Goal: Use online tool/utility: Utilize a website feature to perform a specific function

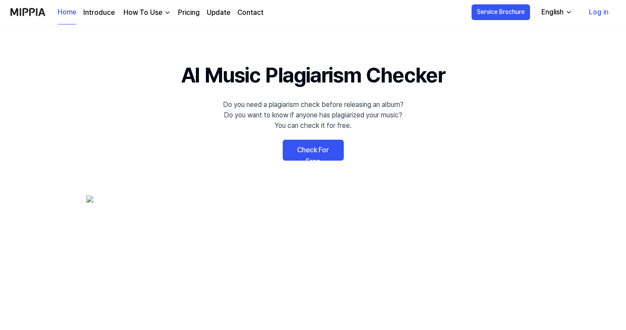
click at [321, 150] on link "Check For Free" at bounding box center [313, 150] width 61 height 21
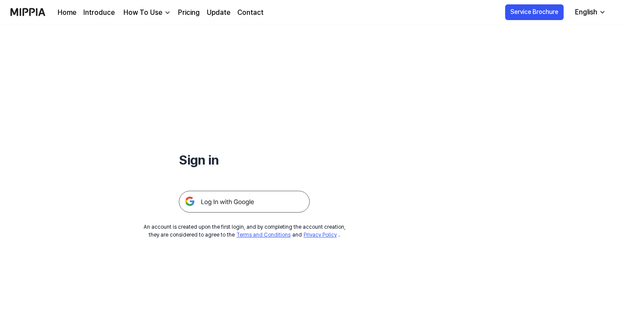
click at [256, 202] on img at bounding box center [244, 202] width 131 height 22
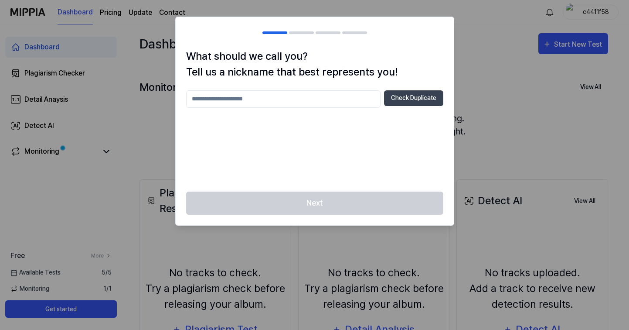
click at [299, 99] on input "text" at bounding box center [283, 98] width 195 height 17
click at [405, 98] on button "Check Duplicate" at bounding box center [413, 98] width 59 height 16
click at [274, 94] on input "******" at bounding box center [283, 98] width 195 height 17
click at [276, 103] on input "******" at bounding box center [283, 98] width 195 height 17
type input "**********"
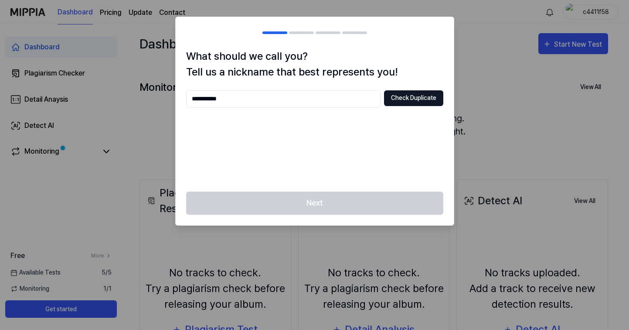
click at [401, 93] on button "Check Duplicate" at bounding box center [413, 98] width 59 height 16
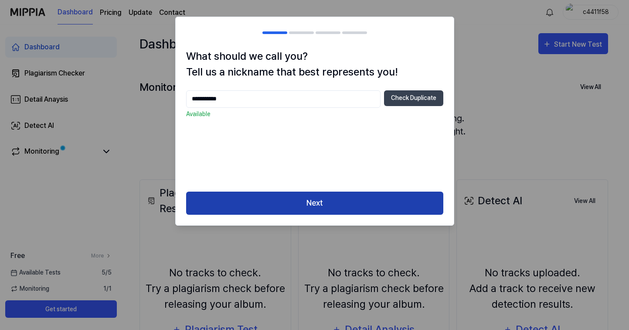
click at [311, 198] on button "Next" at bounding box center [314, 202] width 257 height 23
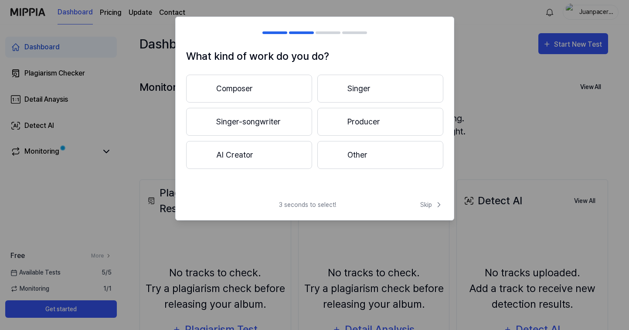
click at [301, 87] on button "Composer" at bounding box center [249, 89] width 126 height 28
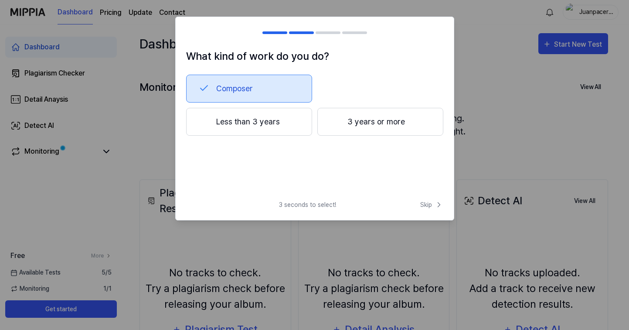
click at [341, 119] on button "3 years or more" at bounding box center [380, 122] width 126 height 28
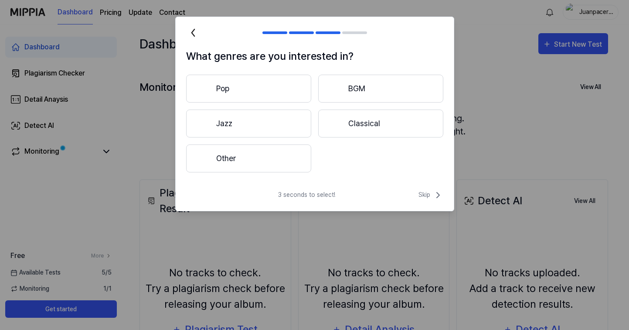
click at [297, 81] on button "Pop" at bounding box center [248, 89] width 125 height 28
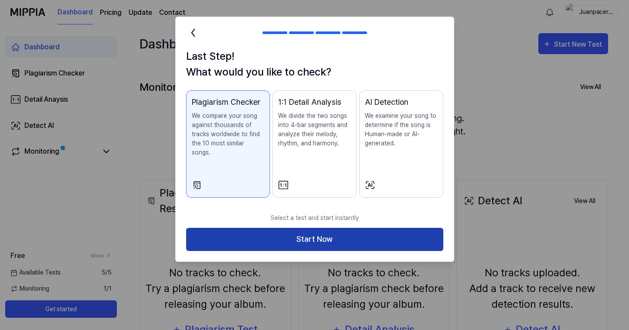
click at [318, 234] on button "Start Now" at bounding box center [314, 239] width 257 height 23
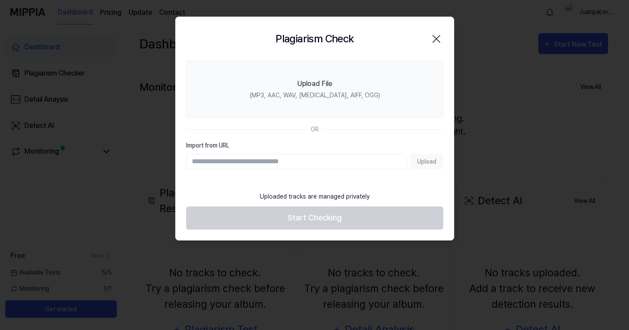
click at [300, 160] on input "Import from URL" at bounding box center [296, 162] width 221 height 16
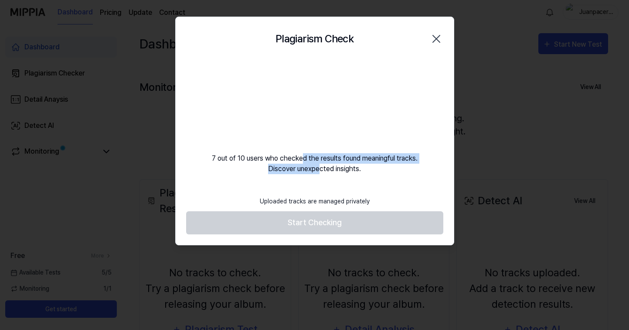
drag, startPoint x: 300, startPoint y: 158, endPoint x: 318, endPoint y: 167, distance: 20.7
click at [318, 167] on div "7 out of 10 users who checked the results found meaningful tracks. Discover une…" at bounding box center [315, 117] width 278 height 113
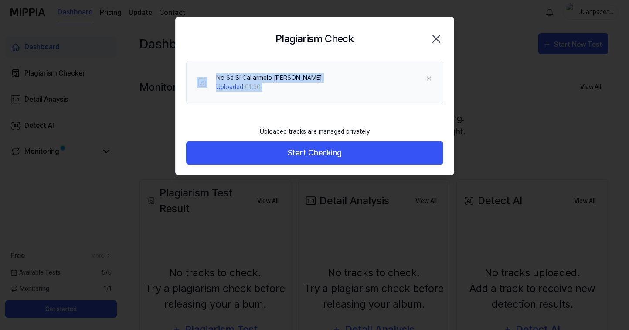
drag, startPoint x: 367, startPoint y: 172, endPoint x: 374, endPoint y: 119, distance: 53.7
click at [374, 119] on div "No Sé Si Callármelo REFF CL Uploaded · 01:30" at bounding box center [315, 91] width 278 height 61
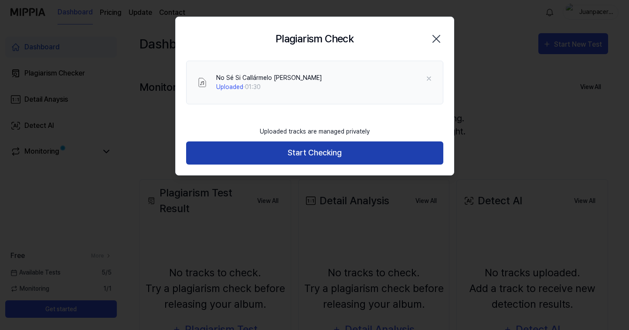
click at [330, 159] on button "Start Checking" at bounding box center [314, 152] width 257 height 23
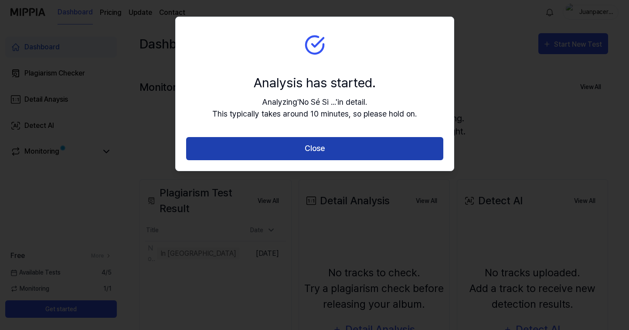
click at [316, 147] on button "Close" at bounding box center [314, 148] width 257 height 23
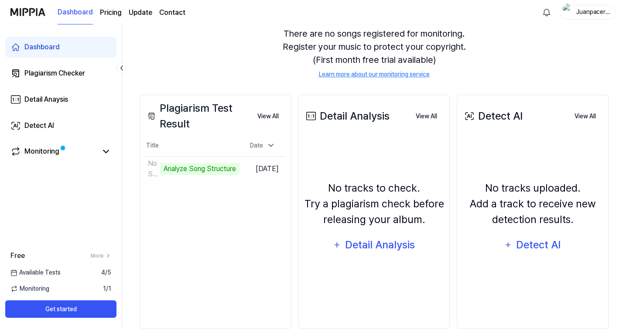
scroll to position [88, 0]
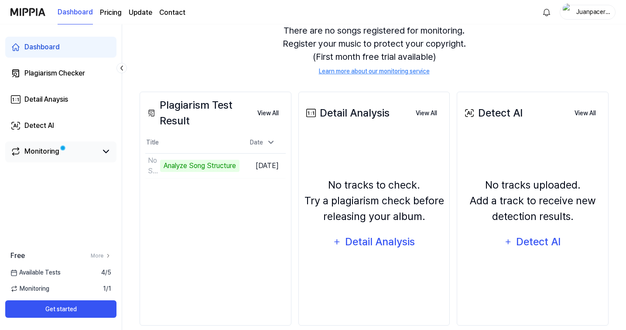
click at [90, 149] on link "Monitoring" at bounding box center [53, 151] width 87 height 10
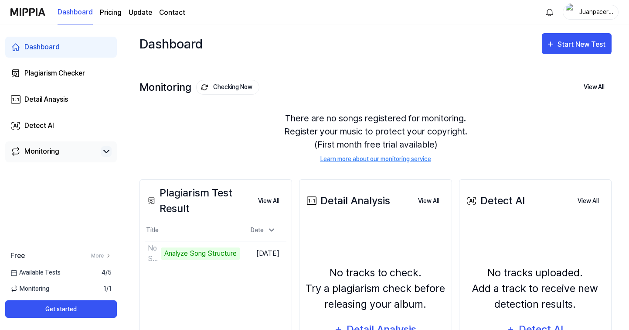
click at [108, 150] on icon at bounding box center [106, 151] width 10 height 10
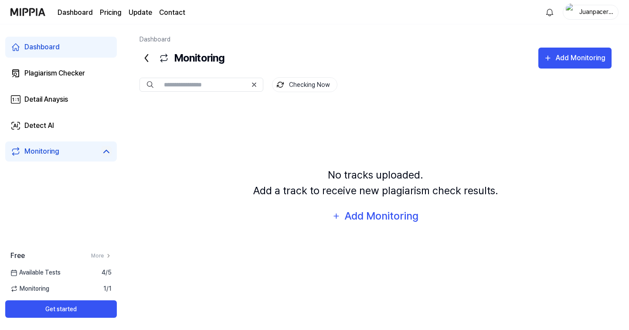
click at [79, 51] on link "Dashboard" at bounding box center [61, 47] width 112 height 21
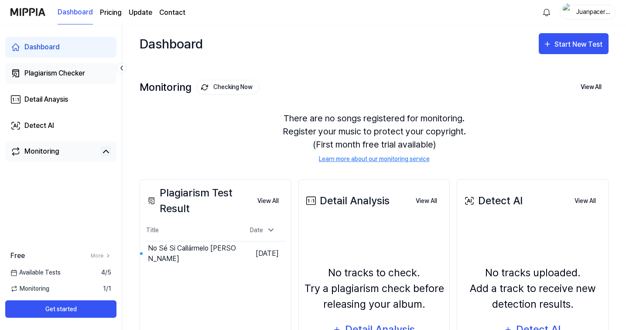
click at [83, 75] on div "Plagiarism Checker" at bounding box center [54, 73] width 61 height 10
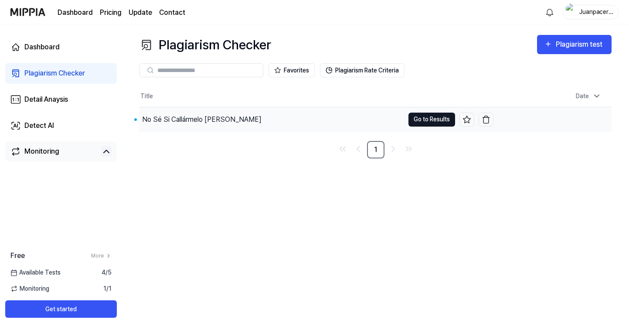
click at [427, 120] on button "Go to Results" at bounding box center [432, 120] width 47 height 14
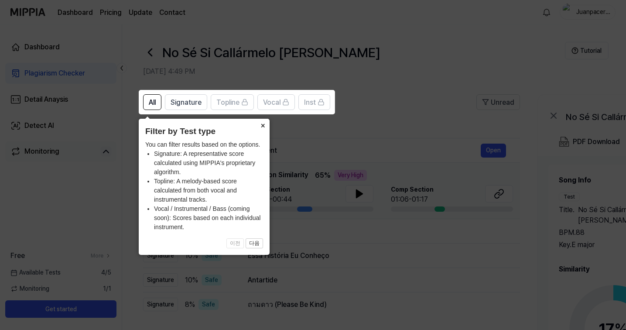
click at [263, 126] on button "×" at bounding box center [263, 125] width 14 height 12
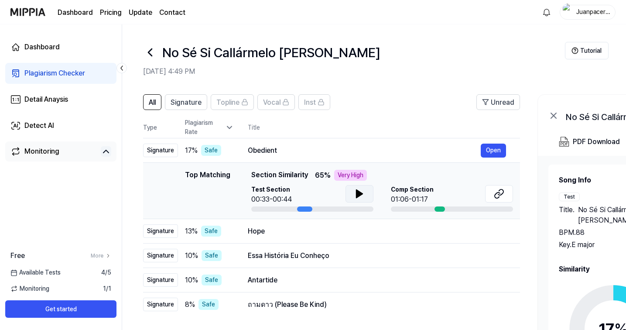
click at [358, 198] on icon at bounding box center [359, 193] width 10 height 10
click at [502, 193] on icon at bounding box center [500, 192] width 5 height 6
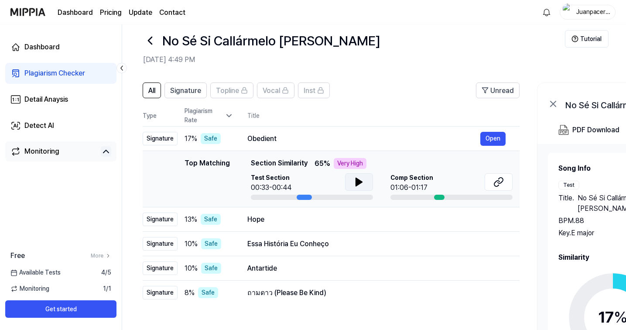
scroll to position [2, 0]
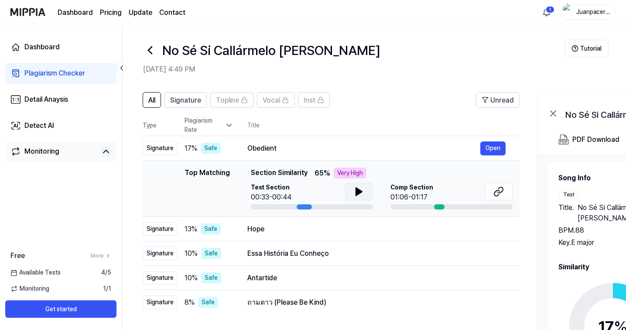
click at [151, 51] on icon at bounding box center [150, 50] width 14 height 14
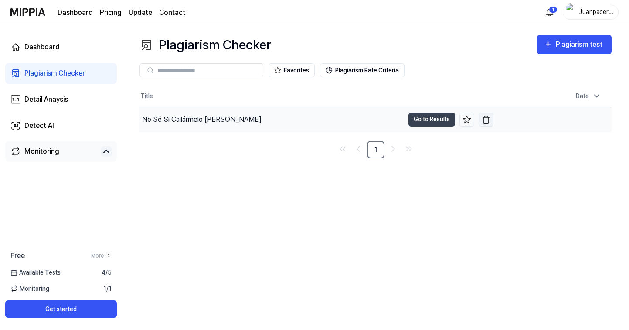
click at [490, 117] on img "button" at bounding box center [486, 119] width 9 height 9
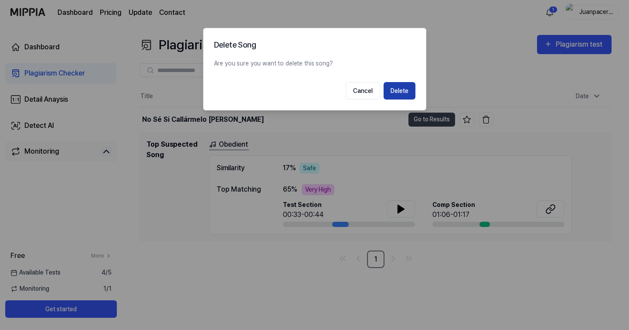
click at [393, 86] on button "Delete" at bounding box center [400, 90] width 32 height 17
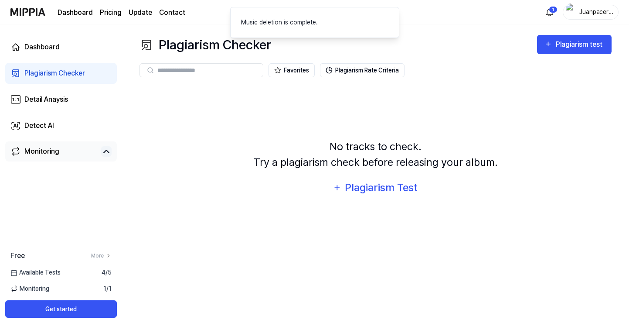
click at [280, 150] on div "No tracks to check. Try a plagiarism check before releasing your album." at bounding box center [376, 154] width 244 height 31
click at [72, 52] on link "Dashboard" at bounding box center [61, 47] width 112 height 21
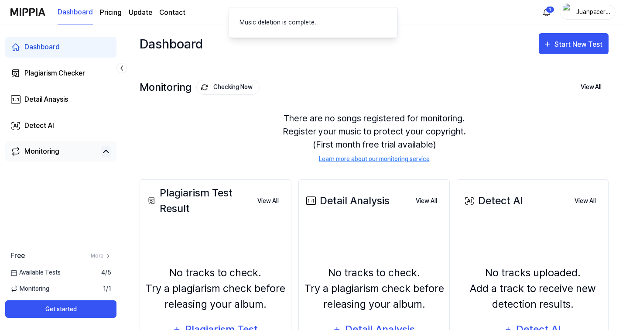
click at [436, 88] on div "Monitoring Checking Now View All" at bounding box center [374, 87] width 469 height 14
click at [580, 48] on div "Start New Test" at bounding box center [579, 44] width 50 height 11
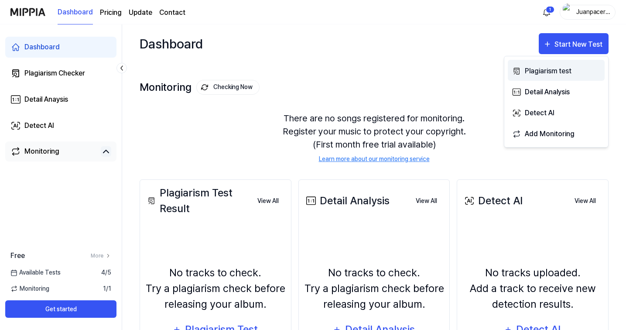
click at [537, 69] on div "Plagiarism test" at bounding box center [563, 70] width 76 height 11
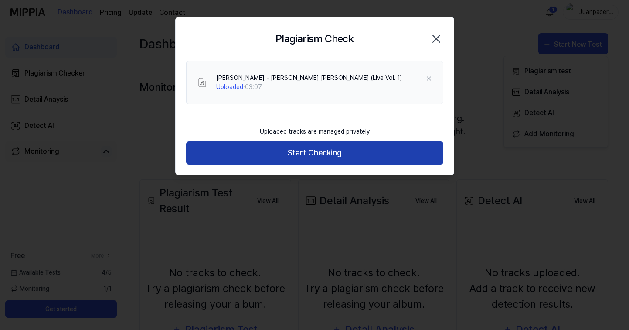
click at [359, 153] on button "Start Checking" at bounding box center [314, 152] width 257 height 23
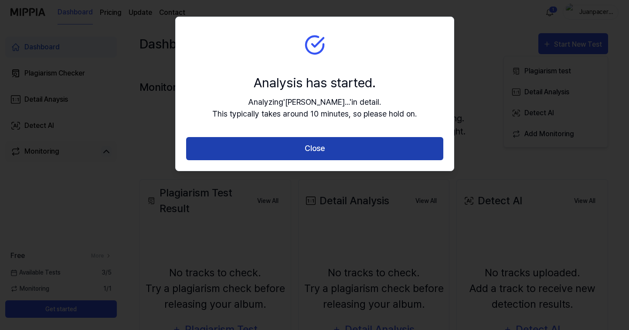
click at [313, 155] on button "Close" at bounding box center [314, 148] width 257 height 23
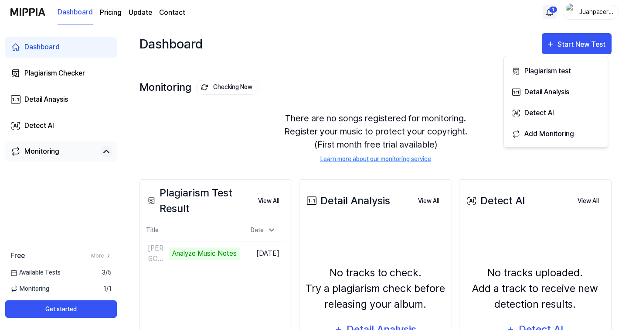
click at [550, 17] on html "Dashboard Pricing Update Contact 1 Juanpaceron Dashboard Plagiarism Checker Det…" at bounding box center [314, 165] width 629 height 330
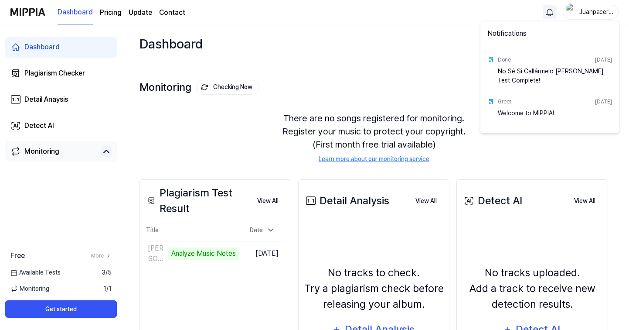
click at [418, 44] on html "Dashboard Pricing Update Contact Juanpaceron Dashboard Plagiarism Checker Detai…" at bounding box center [314, 165] width 629 height 330
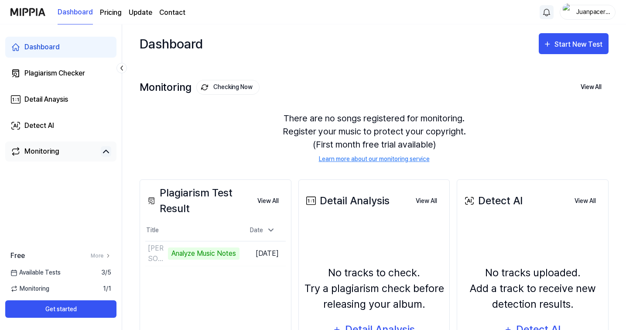
click at [448, 78] on div "Monitoring Checking Now View All Monitoring There are no songs registered for m…" at bounding box center [374, 112] width 469 height 99
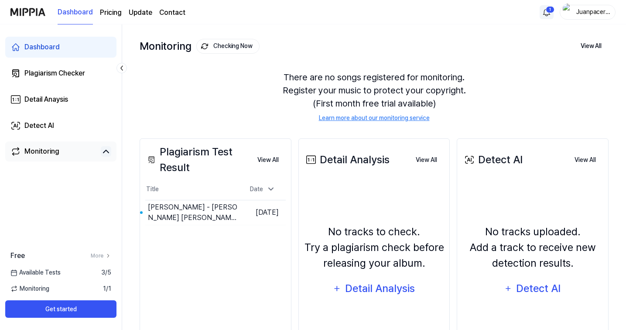
scroll to position [70, 0]
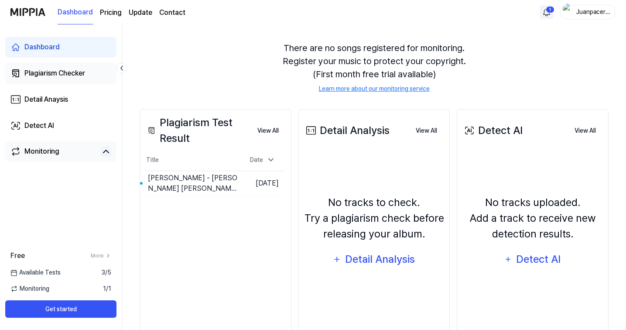
click at [88, 78] on link "Plagiarism Checker" at bounding box center [60, 73] width 111 height 21
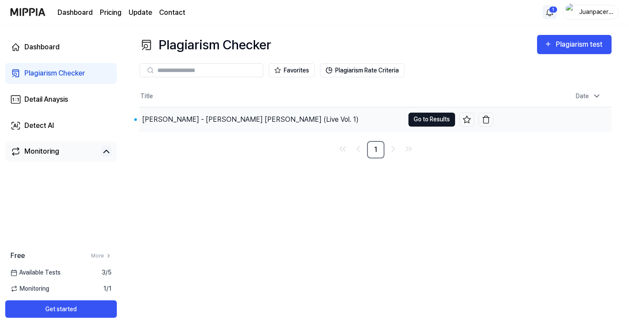
click at [444, 117] on button "Go to Results" at bounding box center [432, 120] width 47 height 14
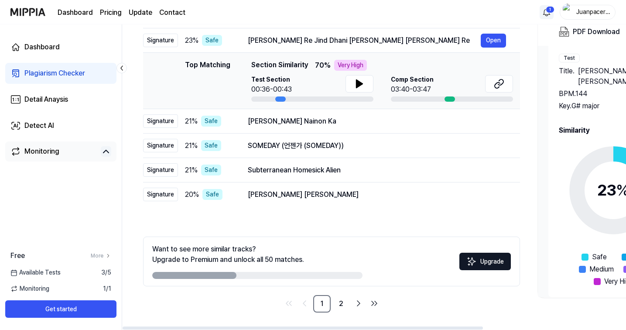
drag, startPoint x: 301, startPoint y: 259, endPoint x: 366, endPoint y: 283, distance: 69.7
click at [366, 283] on div "Want to see more similar tracks? Upgrade to Premium and unlock all 50 matches. …" at bounding box center [331, 261] width 377 height 50
